Goal: Task Accomplishment & Management: Use online tool/utility

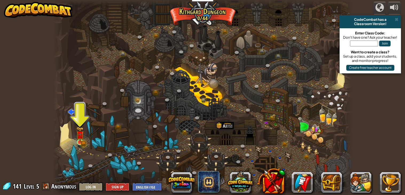
click at [82, 130] on img at bounding box center [79, 134] width 7 height 16
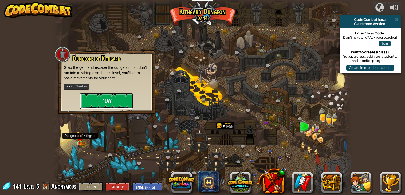
click at [127, 107] on button "Play" at bounding box center [106, 101] width 53 height 16
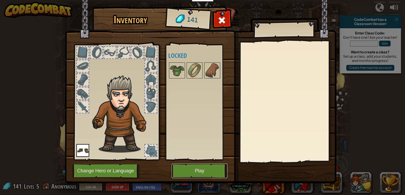
click at [190, 177] on button "Play" at bounding box center [200, 171] width 56 height 15
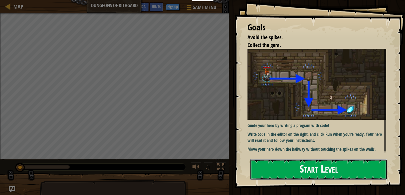
click at [355, 174] on button "Start Level" at bounding box center [318, 169] width 137 height 21
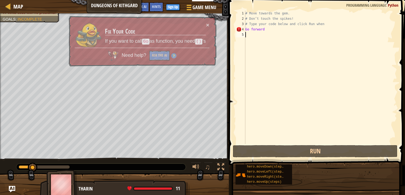
click at [343, 179] on div "hero.moveDown(steps) hero.moveLeft(steps) hero.moveRight(steps) hero.moveUp(ste…" at bounding box center [318, 174] width 166 height 21
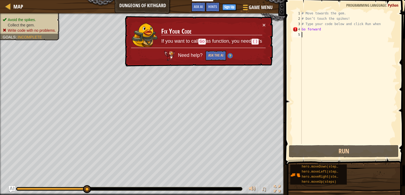
click at [327, 58] on div "# Move towards the gem. # Don’t touch the spikes! # Type your code below and cl…" at bounding box center [348, 83] width 96 height 144
